Goal: Navigation & Orientation: Understand site structure

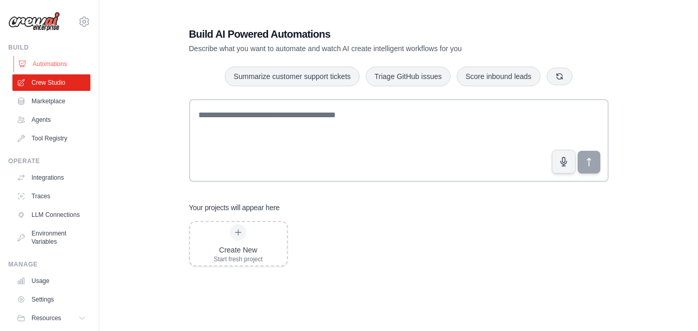
click at [56, 61] on link "Automations" at bounding box center [52, 64] width 78 height 17
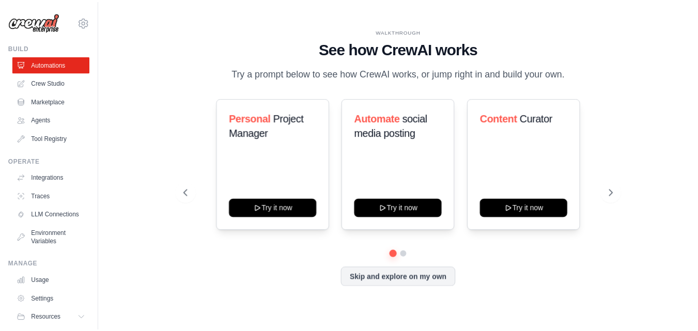
scroll to position [40, 0]
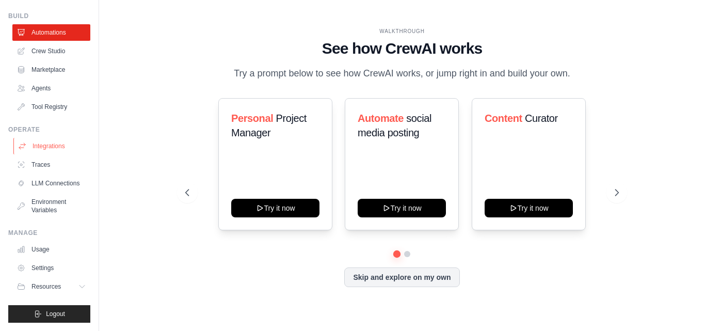
click at [49, 138] on link "Integrations" at bounding box center [52, 146] width 78 height 17
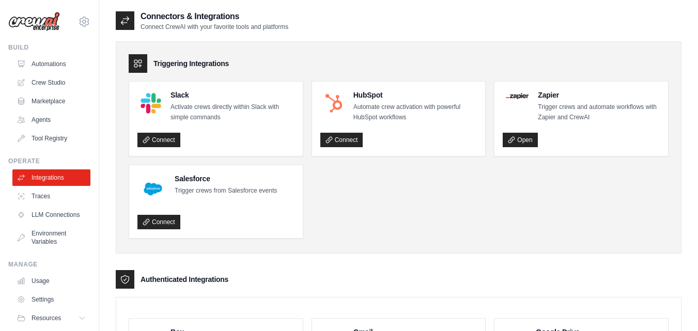
scroll to position [40, 0]
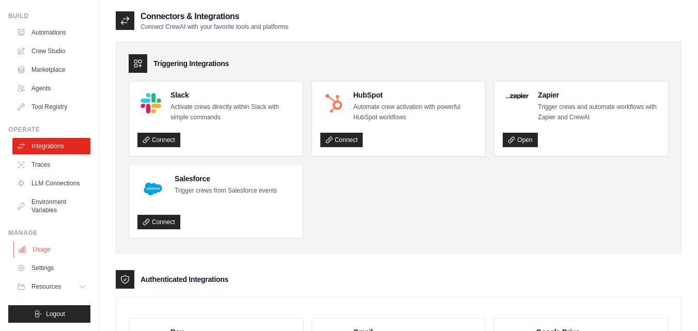
click at [50, 248] on link "Usage" at bounding box center [52, 249] width 78 height 17
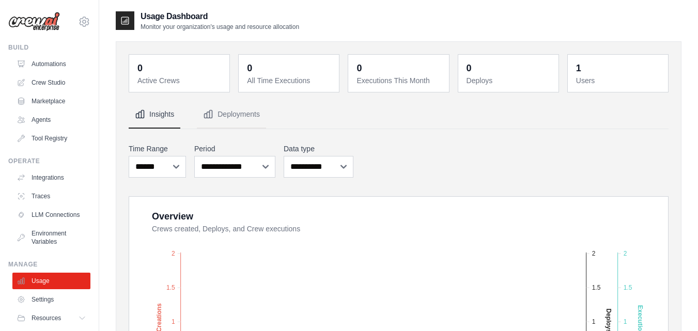
click at [47, 25] on img at bounding box center [34, 22] width 52 height 20
click at [83, 21] on icon at bounding box center [84, 21] width 3 height 3
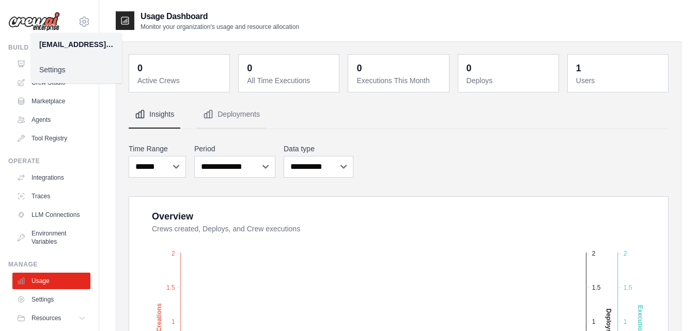
click at [370, 22] on div "Usage Dashboard Monitor your organization's usage and resource allocation" at bounding box center [398, 20] width 565 height 21
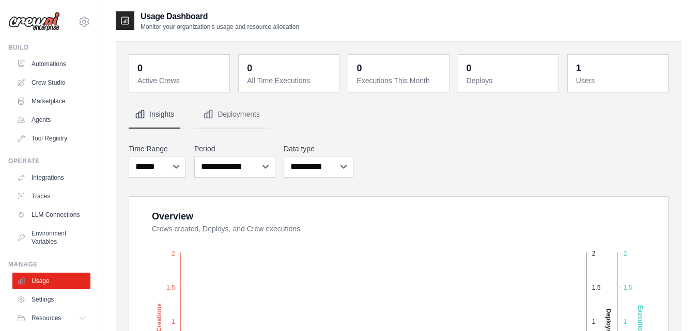
scroll to position [40, 0]
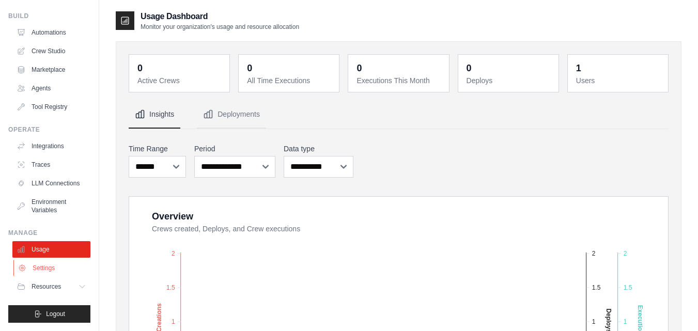
click at [46, 265] on link "Settings" at bounding box center [52, 268] width 78 height 17
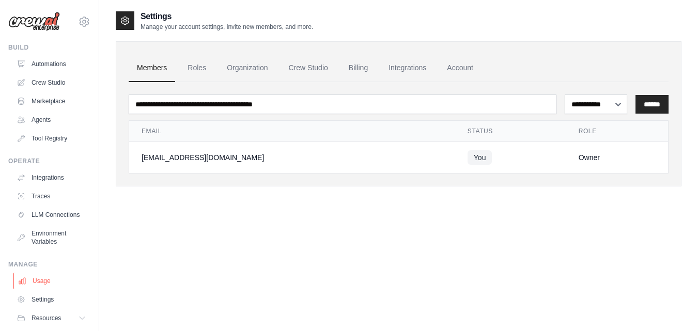
click at [39, 289] on link "Usage" at bounding box center [52, 281] width 78 height 17
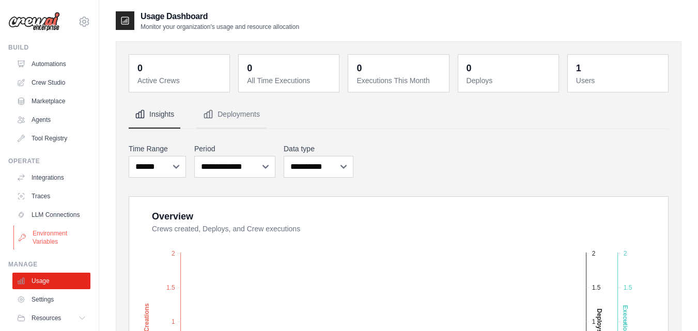
click at [54, 246] on link "Environment Variables" at bounding box center [52, 237] width 78 height 25
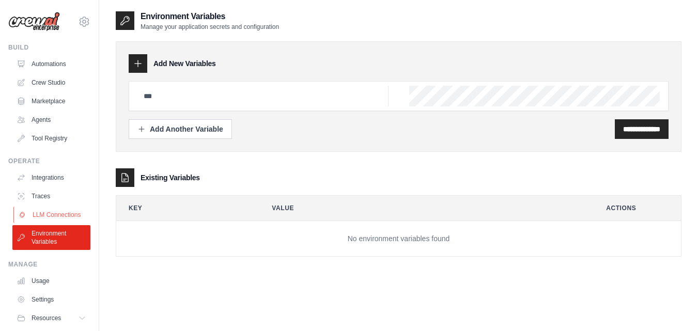
click at [49, 223] on link "LLM Connections" at bounding box center [52, 215] width 78 height 17
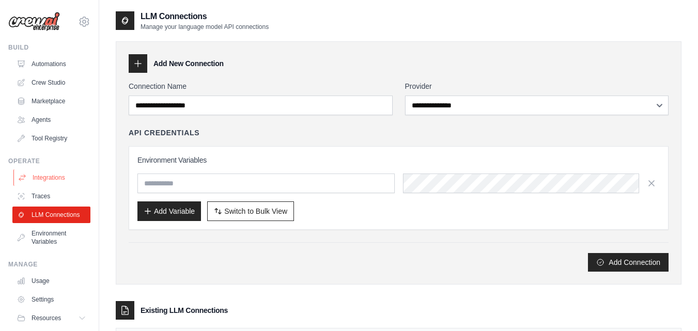
click at [44, 175] on link "Integrations" at bounding box center [52, 177] width 78 height 17
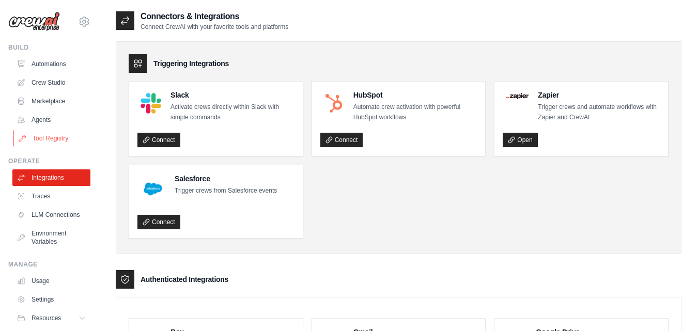
click at [51, 138] on link "Tool Registry" at bounding box center [52, 138] width 78 height 17
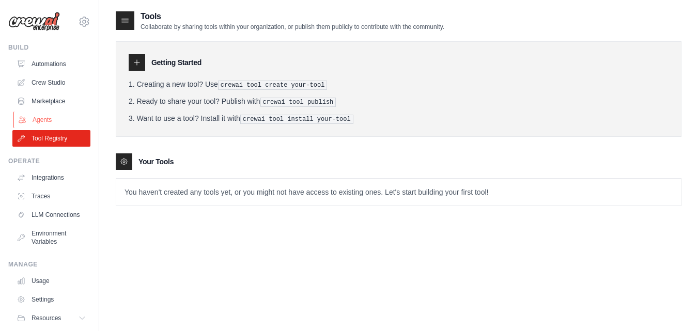
click at [49, 123] on link "Agents" at bounding box center [52, 120] width 78 height 17
